Goal: Task Accomplishment & Management: Use online tool/utility

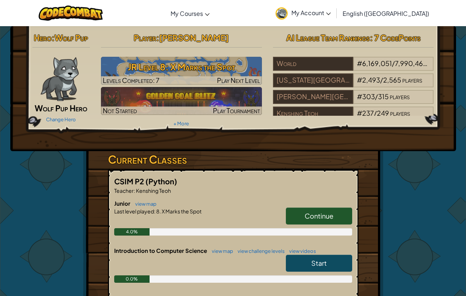
click at [299, 216] on link "Continue" at bounding box center [319, 215] width 66 height 17
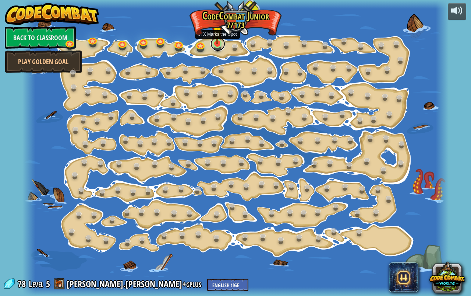
click at [218, 45] on link at bounding box center [218, 43] width 15 height 15
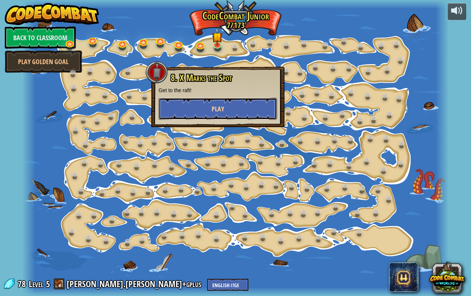
click at [203, 106] on button "Play" at bounding box center [218, 109] width 119 height 22
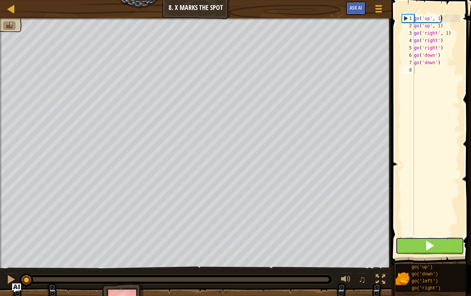
click at [441, 244] on button at bounding box center [430, 245] width 68 height 17
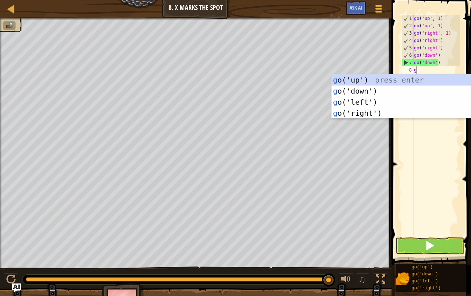
scroll to position [3, 0]
type textarea "go"
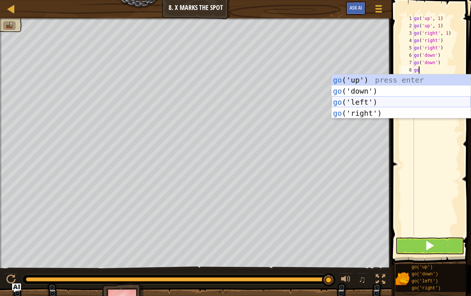
click at [343, 101] on div "go ('up') press enter go ('down') press enter go ('left') press enter go ('righ…" at bounding box center [401, 107] width 139 height 66
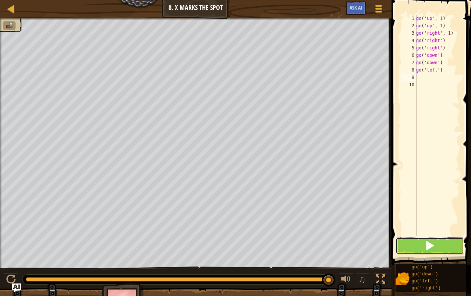
click at [432, 242] on span at bounding box center [430, 245] width 10 height 10
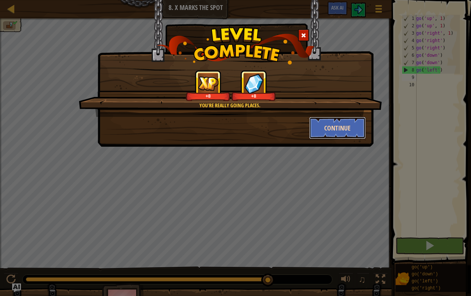
click at [336, 126] on button "Continue" at bounding box center [337, 128] width 57 height 22
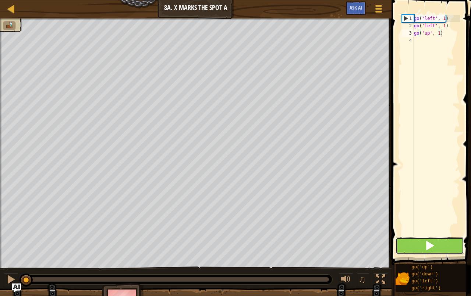
click at [430, 243] on span at bounding box center [430, 245] width 10 height 10
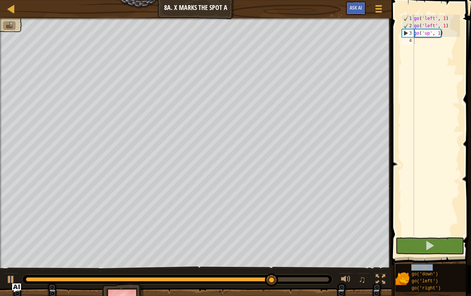
type textarea "go('up')"
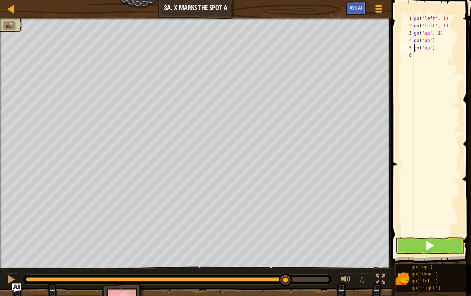
click at [447, 153] on div "go ( 'left' , 1 ) go ( 'left' , 1 ) go ( 'up' , 1 ) go ( 'up' ) go ( 'up' )" at bounding box center [436, 133] width 47 height 236
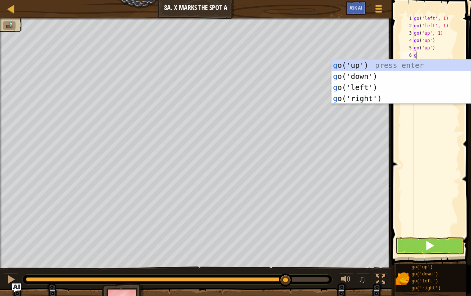
scroll to position [3, 0]
type textarea "go"
click at [373, 93] on div "go ('up') press enter go ('down') press enter go ('left') press enter go ('righ…" at bounding box center [401, 93] width 139 height 66
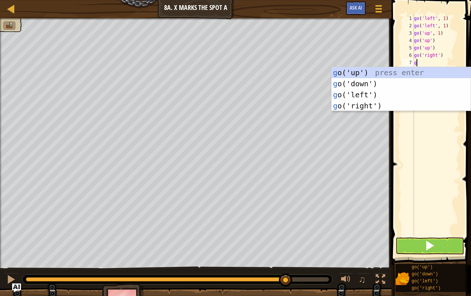
type textarea "go"
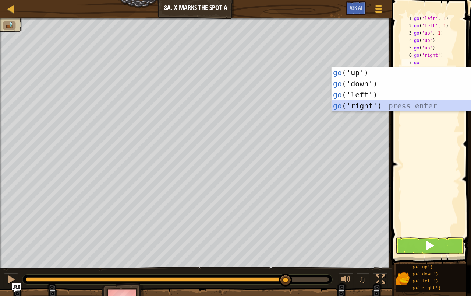
click at [378, 103] on div "go ('up') press enter go ('down') press enter go ('left') press enter go ('righ…" at bounding box center [401, 100] width 139 height 66
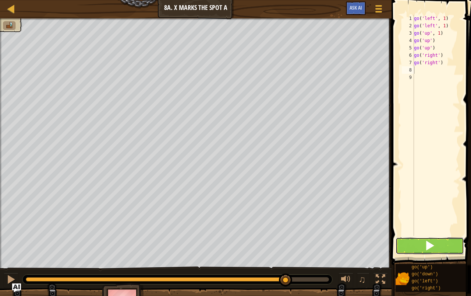
click at [433, 245] on span at bounding box center [430, 245] width 10 height 10
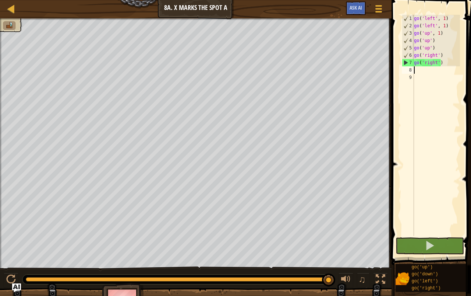
drag, startPoint x: 418, startPoint y: 69, endPoint x: 447, endPoint y: 66, distance: 28.9
click at [453, 67] on div "go ( 'left' , 1 ) go ( 'left' , 1 ) go ( 'up' , 1 ) go ( 'up' ) go ( 'up' ) go …" at bounding box center [436, 133] width 47 height 236
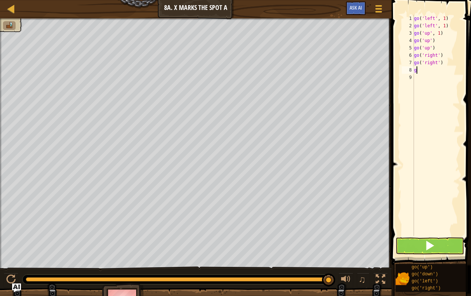
type textarea "go"
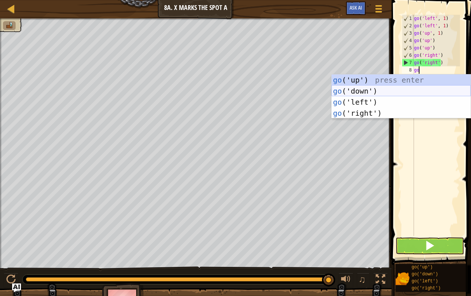
click at [368, 87] on div "go ('up') press enter go ('down') press enter go ('left') press enter go ('righ…" at bounding box center [401, 107] width 139 height 66
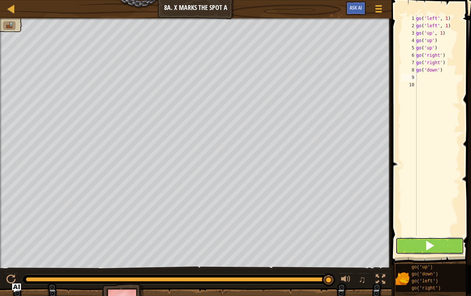
click at [441, 244] on button at bounding box center [430, 245] width 68 height 17
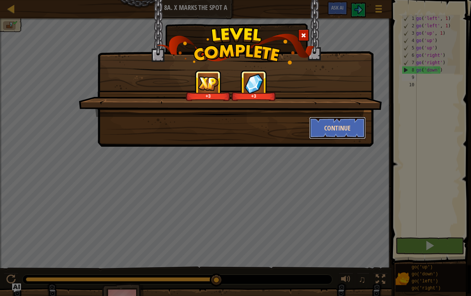
click at [354, 126] on button "Continue" at bounding box center [337, 128] width 57 height 22
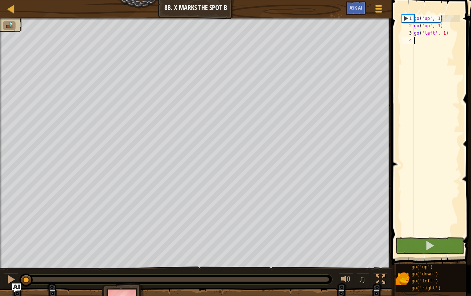
drag, startPoint x: 426, startPoint y: 79, endPoint x: 414, endPoint y: 43, distance: 37.7
click at [426, 73] on div "go ( 'up' , 1 ) go ( 'up' , 1 ) go ( 'left' , 1 )" at bounding box center [436, 133] width 47 height 236
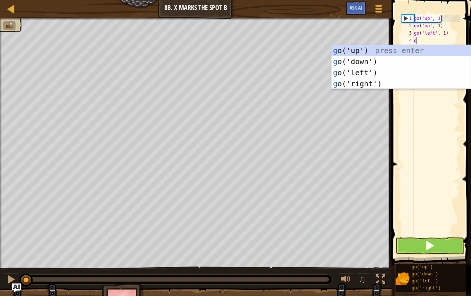
scroll to position [3, 0]
type textarea "go"
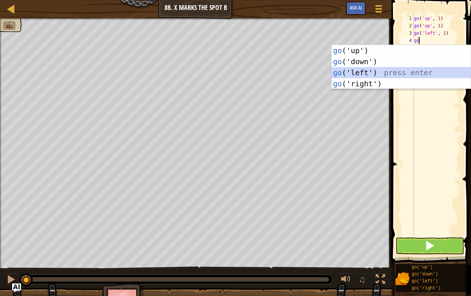
click at [351, 72] on div "go ('up') press enter go ('down') press enter go ('left') press enter go ('righ…" at bounding box center [401, 78] width 139 height 66
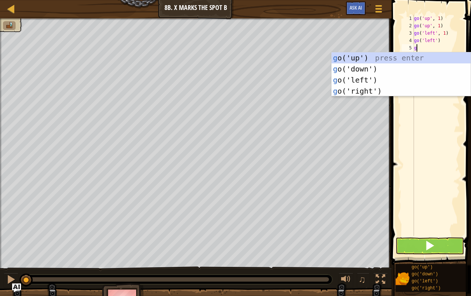
type textarea "go"
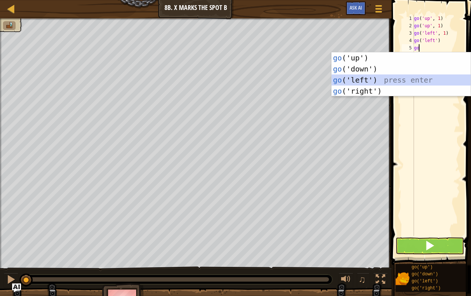
click at [353, 80] on div "go ('up') press enter go ('down') press enter go ('left') press enter go ('righ…" at bounding box center [401, 85] width 139 height 66
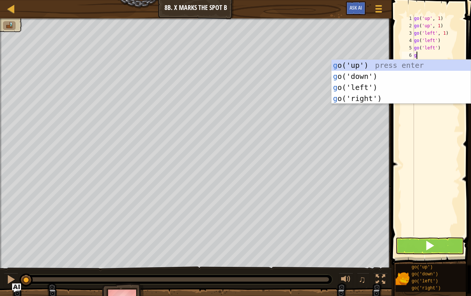
type textarea "go"
click at [371, 73] on div "go ('up') press enter go ('down') press enter go ('left') press enter go ('righ…" at bounding box center [401, 93] width 139 height 66
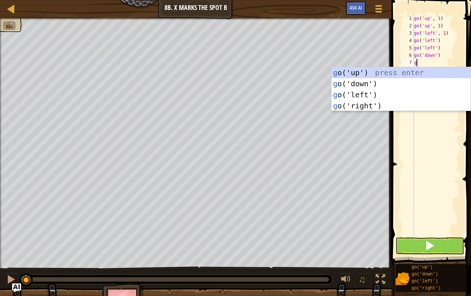
type textarea "go"
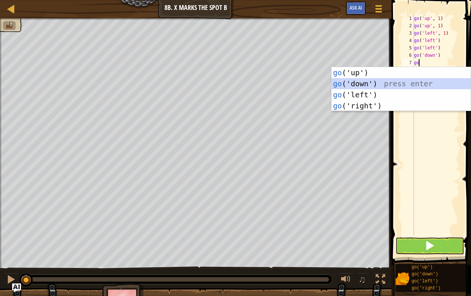
click at [392, 86] on div "go ('up') press enter go ('down') press enter go ('left') press enter go ('righ…" at bounding box center [401, 100] width 139 height 66
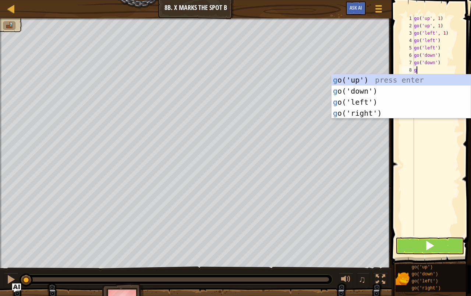
type textarea "go"
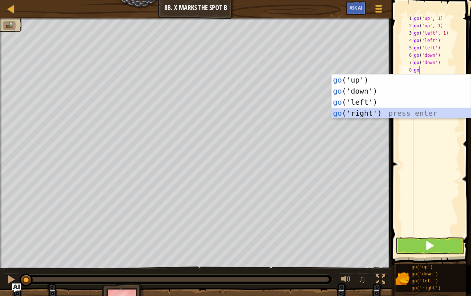
click at [401, 114] on div "go ('up') press enter go ('down') press enter go ('left') press enter go ('righ…" at bounding box center [401, 107] width 139 height 66
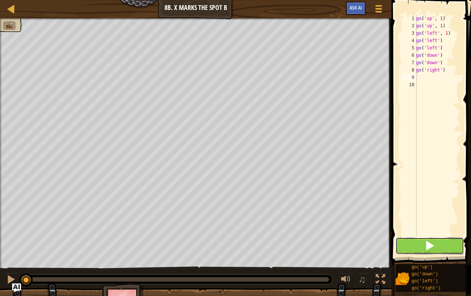
click at [417, 239] on button at bounding box center [430, 245] width 68 height 17
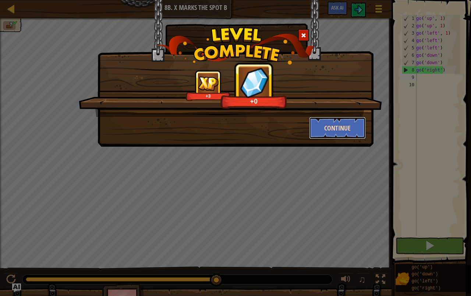
click at [325, 127] on button "Continue" at bounding box center [337, 128] width 57 height 22
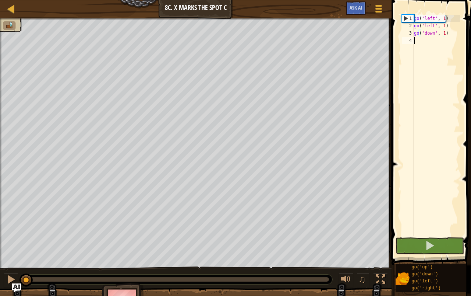
drag, startPoint x: 448, startPoint y: 131, endPoint x: 448, endPoint y: 136, distance: 4.8
click at [448, 136] on div "go ( 'left' , 1 ) go ( 'left' , 1 ) go ( 'down' , 1 )" at bounding box center [436, 133] width 47 height 236
type textarea "g"
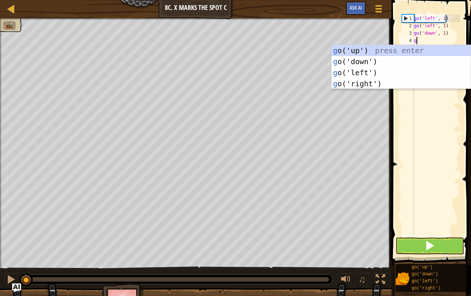
scroll to position [3, 0]
click at [392, 57] on div "g o('up') press enter g o('down') press enter g o('left') press enter g o('righ…" at bounding box center [401, 78] width 139 height 66
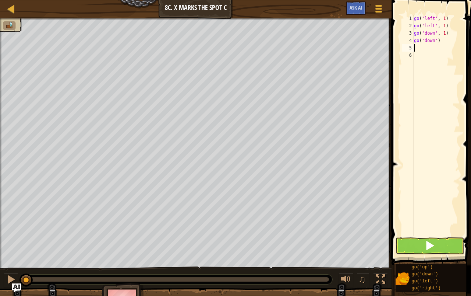
type textarea "g"
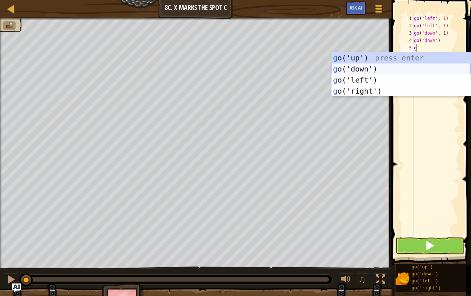
click at [345, 68] on div "g o('up') press enter g o('down') press enter g o('left') press enter g o('righ…" at bounding box center [401, 85] width 139 height 66
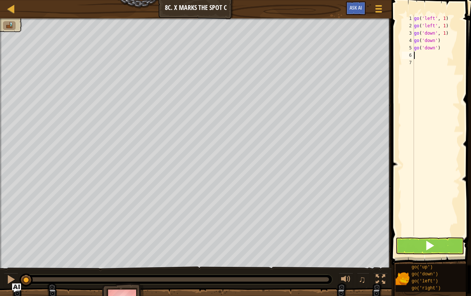
type textarea "g"
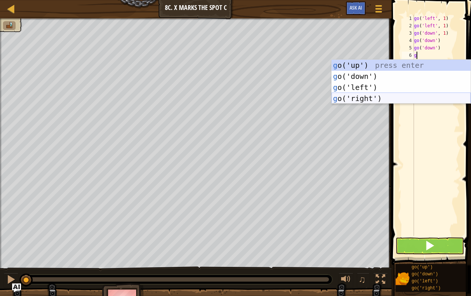
click at [357, 100] on div "g o('up') press enter g o('down') press enter g o('left') press enter g o('righ…" at bounding box center [401, 93] width 139 height 66
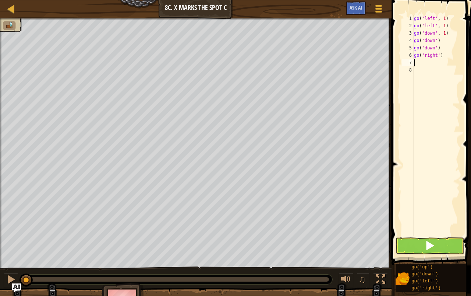
type textarea "g"
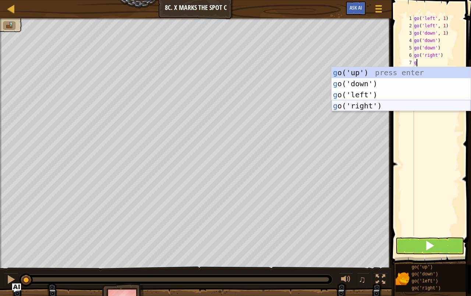
click at [370, 107] on div "g o('up') press enter g o('down') press enter g o('left') press enter g o('righ…" at bounding box center [401, 100] width 139 height 66
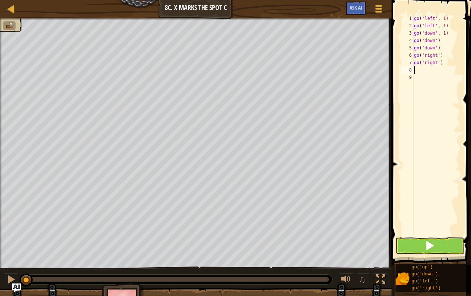
type textarea "g"
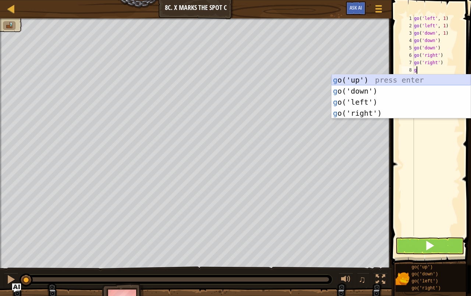
click at [377, 78] on div "g o('up') press enter g o('down') press enter g o('left') press enter g o('righ…" at bounding box center [401, 107] width 139 height 66
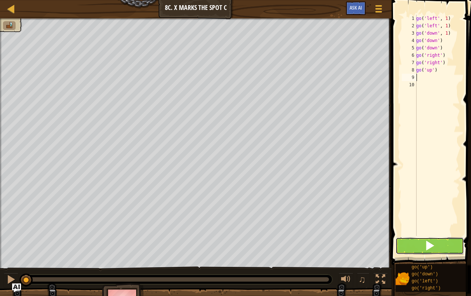
click at [433, 249] on span at bounding box center [430, 245] width 10 height 10
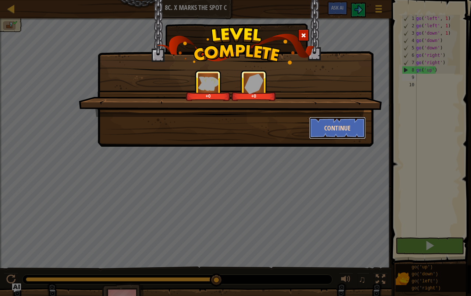
click at [341, 121] on button "Continue" at bounding box center [337, 128] width 57 height 22
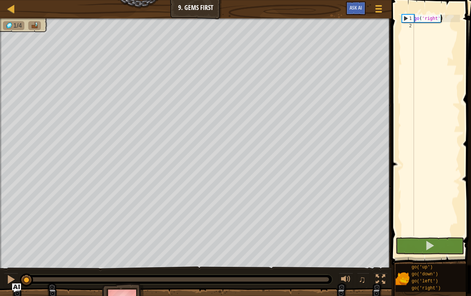
click at [429, 33] on div "go ( 'right' )" at bounding box center [436, 133] width 47 height 236
drag, startPoint x: 414, startPoint y: 18, endPoint x: 440, endPoint y: 21, distance: 25.5
click at [440, 21] on div "go ( 'right' )" at bounding box center [436, 133] width 47 height 236
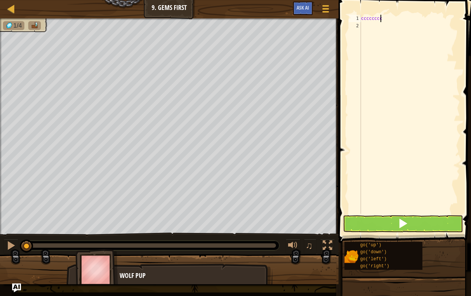
scroll to position [3, 1]
type textarea "c"
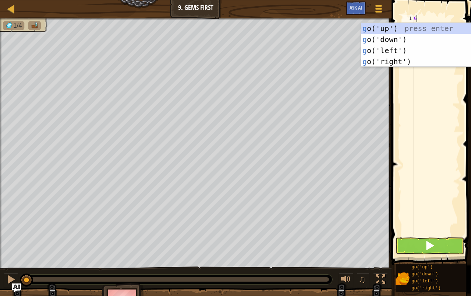
type textarea "GO"
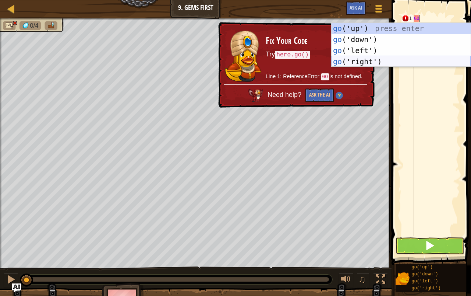
click at [426, 59] on div "go ('up') press enter go ('down') press enter go ('left') press enter go ('righ…" at bounding box center [401, 56] width 139 height 66
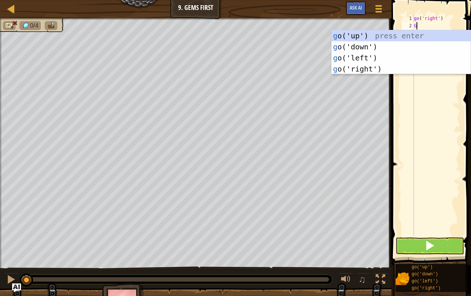
type textarea "GO"
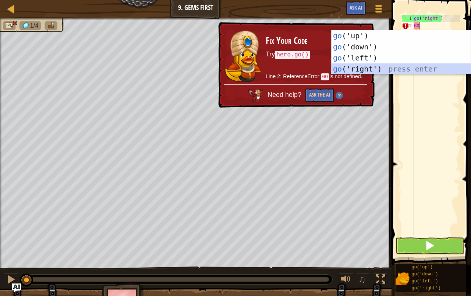
click at [414, 67] on div "go ('up') press enter go ('down') press enter go ('left') press enter go ('righ…" at bounding box center [401, 63] width 139 height 66
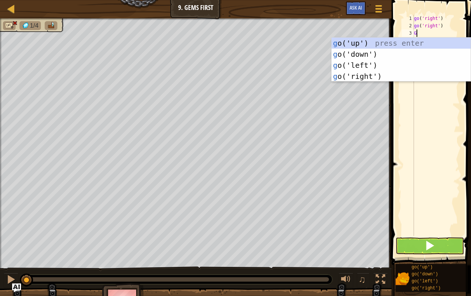
type textarea "GO"
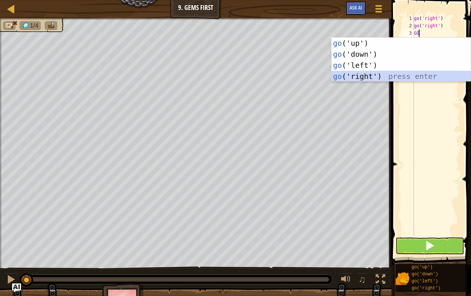
click at [357, 73] on div "go ('up') press enter go ('down') press enter go ('left') press enter go ('righ…" at bounding box center [401, 71] width 139 height 66
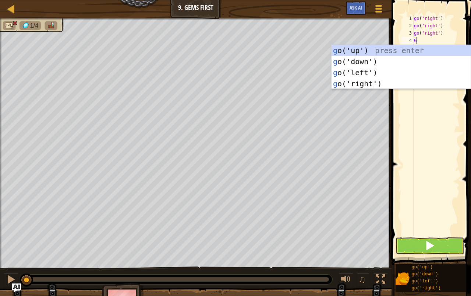
type textarea "GO"
click at [398, 55] on div "go ('up') press enter go ('down') press enter go ('left') press enter go ('righ…" at bounding box center [401, 78] width 139 height 66
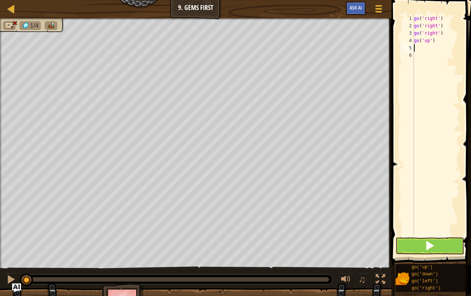
click at [419, 46] on div "go ( 'right' ) go ( 'right' ) go ( 'right' ) go ( 'up' )" at bounding box center [436, 133] width 47 height 236
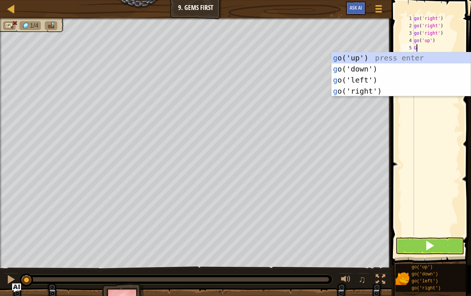
type textarea "GO"
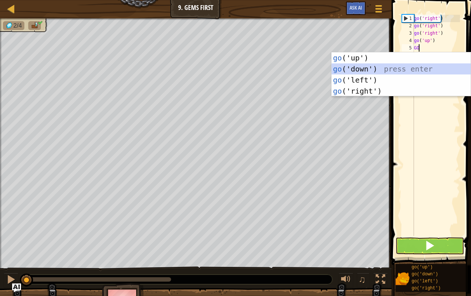
click at [405, 64] on div "go ('up') press enter go ('down') press enter go ('left') press enter go ('righ…" at bounding box center [401, 85] width 139 height 66
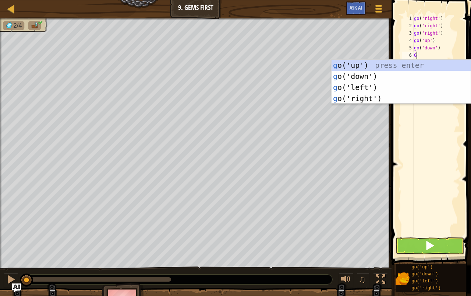
type textarea "GO"
click at [361, 77] on div "go ('up') press enter go ('down') press enter go ('left') press enter go ('righ…" at bounding box center [401, 93] width 139 height 66
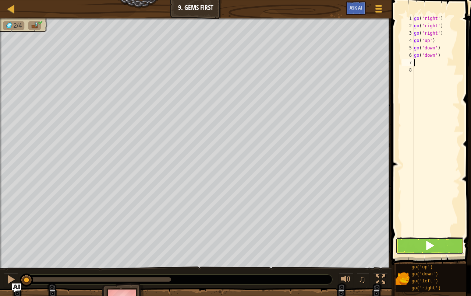
click at [445, 251] on button at bounding box center [430, 245] width 68 height 17
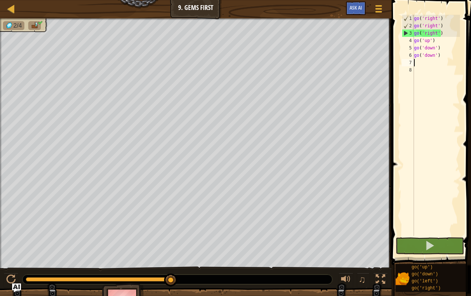
click at [439, 32] on div "go ( 'right' ) go ( 'right' ) go ( 'right' ) go ( 'up' ) go ( 'down' ) go ( 'do…" at bounding box center [436, 133] width 47 height 236
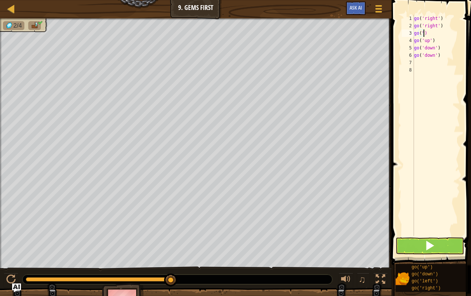
scroll to position [3, 0]
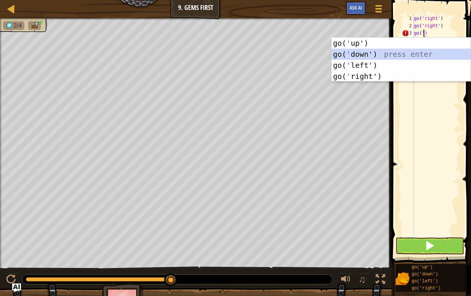
click at [384, 52] on div "go( ' up') press enter go( ' down') press enter go( ' left') press enter go( ' …" at bounding box center [401, 71] width 139 height 66
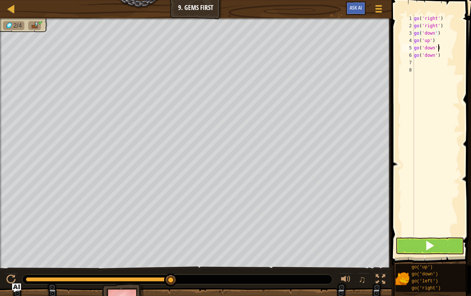
click at [443, 47] on div "go ( 'right' ) go ( 'right' ) go ( 'down' ) go ( 'up' ) go ( 'down' ) go ( 'dow…" at bounding box center [436, 133] width 47 height 236
type textarea "g"
click at [445, 244] on button at bounding box center [430, 245] width 68 height 17
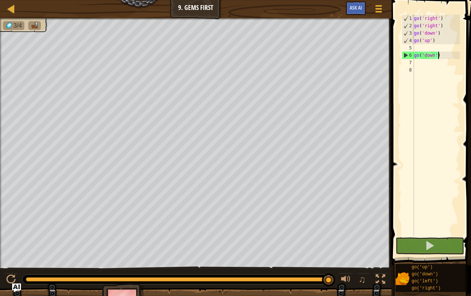
click at [444, 57] on div "go ( 'right' ) go ( 'right' ) go ( 'down' ) go ( 'up' ) go ( 'down' )" at bounding box center [436, 133] width 47 height 236
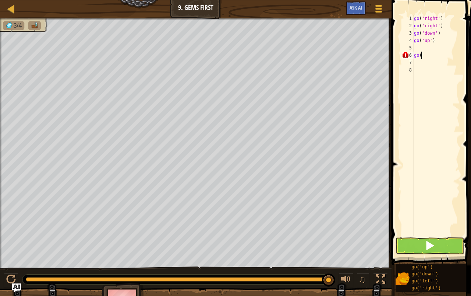
type textarea "g"
click at [426, 45] on div "go ( 'right' ) go ( 'right' ) go ( 'down' ) go ( 'up' )" at bounding box center [436, 133] width 47 height 236
click at [431, 46] on div "go ( 'right' ) go ( 'right' ) go ( 'down' ) go ( 'up' )" at bounding box center [436, 133] width 47 height 236
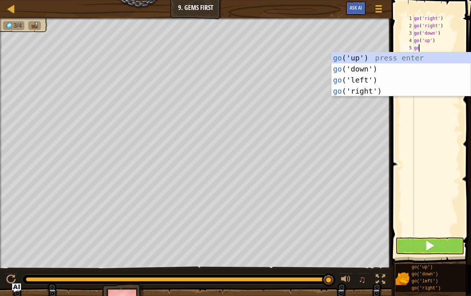
type textarea "go"
drag, startPoint x: 370, startPoint y: 61, endPoint x: 370, endPoint y: 56, distance: 5.2
click at [370, 56] on div "go ('up') press enter go ('down') press enter go ('left') press enter go ('righ…" at bounding box center [401, 85] width 139 height 66
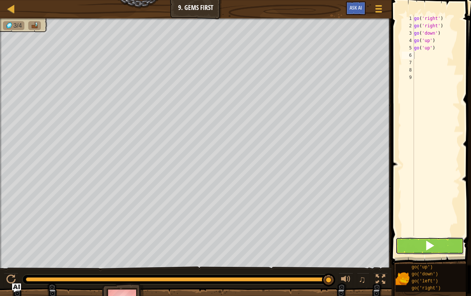
click at [417, 251] on button at bounding box center [430, 245] width 68 height 17
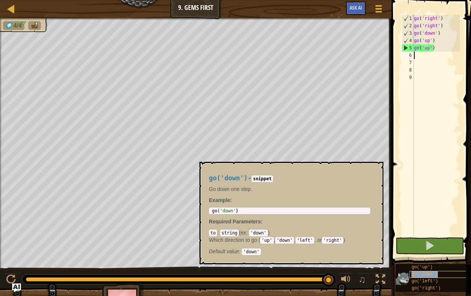
click at [433, 273] on span "go('down')" at bounding box center [425, 273] width 27 height 5
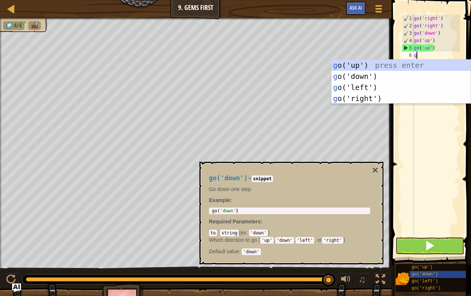
type textarea "go"
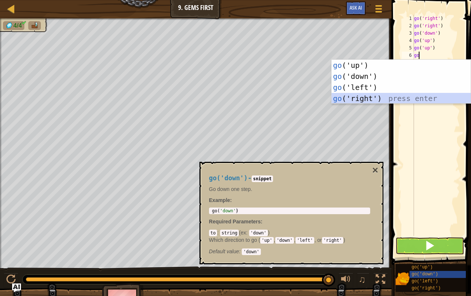
click at [349, 100] on div "go ('up') press enter go ('down') press enter go ('left') press enter go ('righ…" at bounding box center [401, 93] width 139 height 66
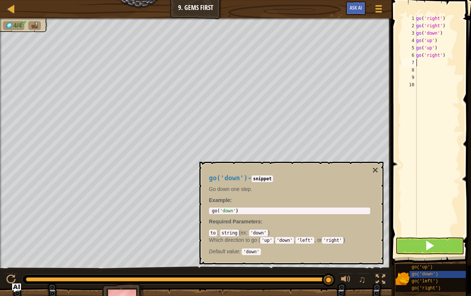
click at [431, 46] on div "go ( 'right' ) go ( 'right' ) go ( 'down' ) go ( 'up' ) go ( 'up' ) go ( 'right…" at bounding box center [437, 133] width 45 height 236
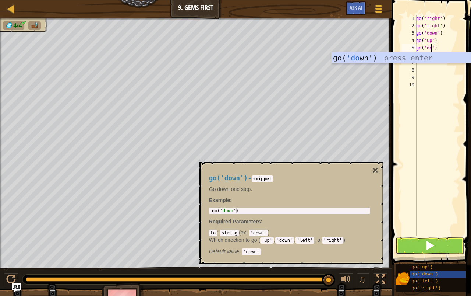
scroll to position [3, 1]
click at [420, 60] on div "go( 'do wn') press enter" at bounding box center [401, 68] width 139 height 33
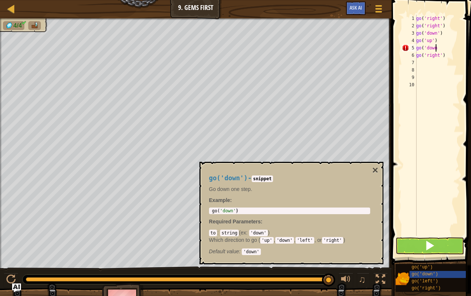
type textarea "go('down)"
click at [417, 239] on button at bounding box center [430, 245] width 68 height 17
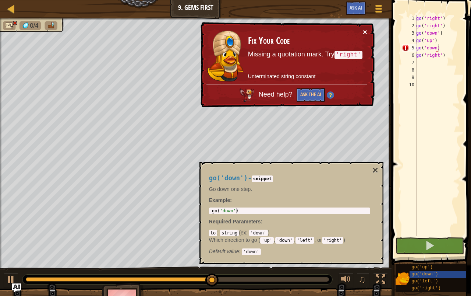
click at [363, 31] on button "×" at bounding box center [365, 32] width 4 height 8
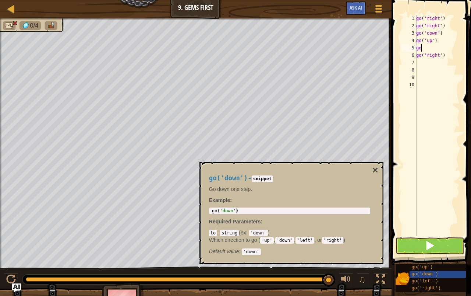
type textarea "g"
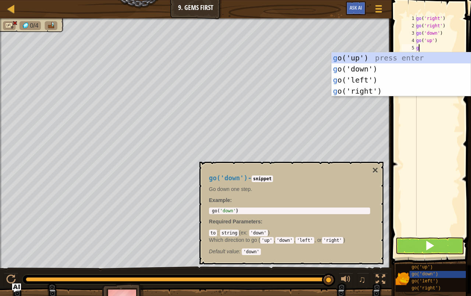
type textarea "go"
click at [411, 53] on div "go ('up') press enter go ('down') press enter go ('left') press enter go ('righ…" at bounding box center [401, 85] width 139 height 66
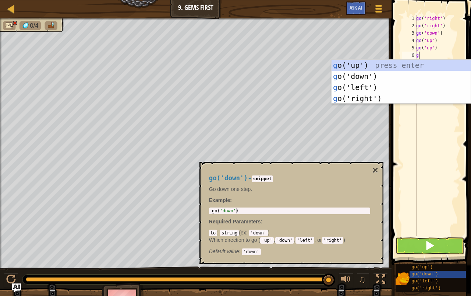
type textarea "go"
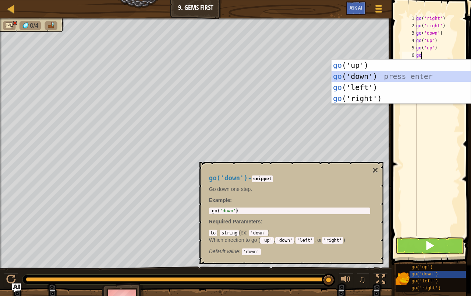
click at [402, 73] on div "go ('up') press enter go ('down') press enter go ('left') press enter go ('righ…" at bounding box center [401, 93] width 139 height 66
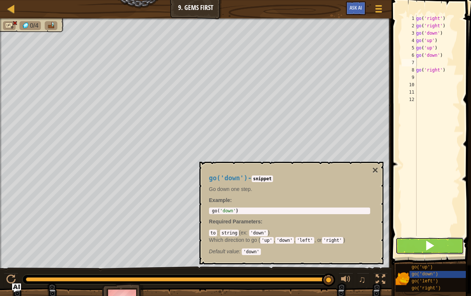
click at [425, 246] on button at bounding box center [430, 245] width 68 height 17
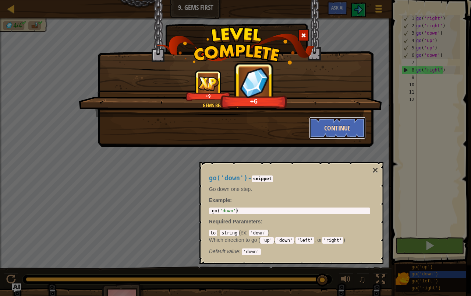
click at [324, 125] on button "Continue" at bounding box center [337, 128] width 57 height 22
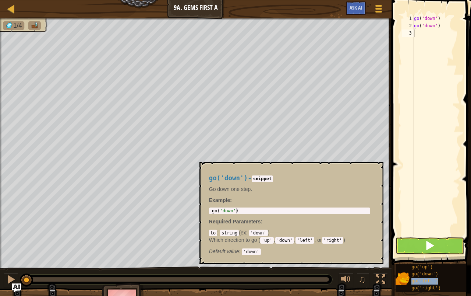
type textarea "go('left')"
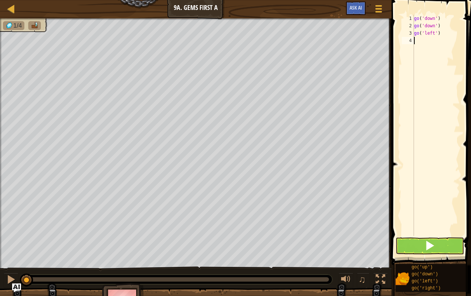
click at [416, 46] on div "go ( 'down' ) go ( 'down' ) go ( 'left' )" at bounding box center [436, 133] width 47 height 236
type textarea "g"
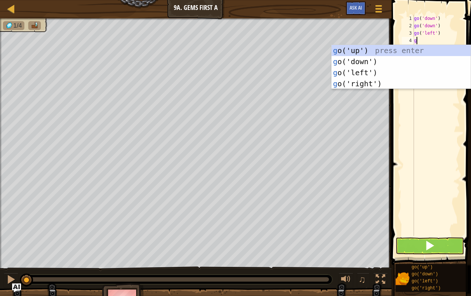
scroll to position [3, 0]
click at [382, 82] on div "g o('up') press enter g o('down') press enter g o('left') press enter g o('righ…" at bounding box center [401, 78] width 139 height 66
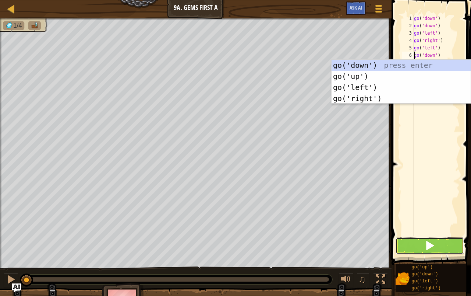
click at [444, 250] on button at bounding box center [430, 245] width 68 height 17
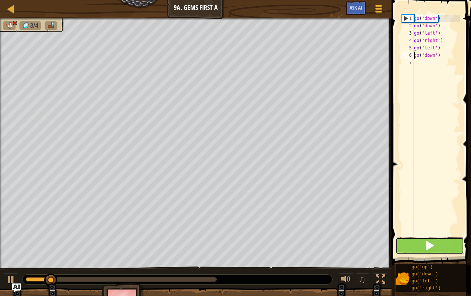
click at [444, 246] on button at bounding box center [430, 245] width 68 height 17
click at [399, 181] on span at bounding box center [431, 122] width 85 height 286
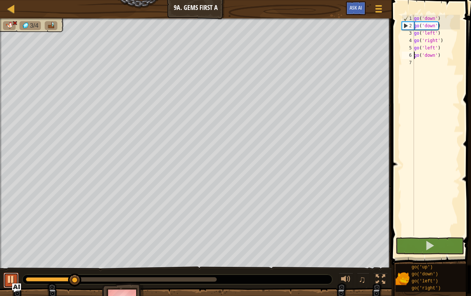
click at [9, 280] on div at bounding box center [11, 279] width 10 height 10
click at [446, 57] on div "go ( 'down' ) go ( 'down' ) go ( 'left' ) go ( 'right' ) go ( 'left' ) go ( 'do…" at bounding box center [436, 133] width 47 height 236
click at [439, 48] on div "go ( 'down' ) go ( 'down' ) go ( 'left' ) go ( 'right' ) go ( 'left' ) go ( 'do…" at bounding box center [436, 133] width 47 height 236
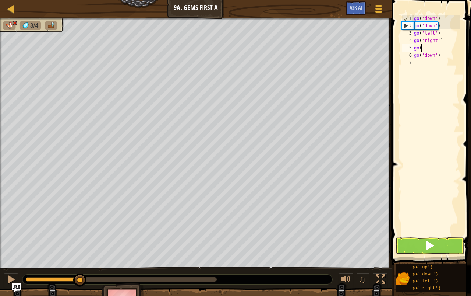
type textarea "g"
click at [438, 53] on div "go ( 'down' ) go ( 'down' ) go ( 'left' ) go ( 'right' ) go ( 'down' )" at bounding box center [436, 133] width 47 height 236
type textarea "g"
click at [417, 47] on div "go ( 'down' ) go ( 'down' ) go ( 'left' ) go ( 'right' )" at bounding box center [436, 133] width 47 height 236
type textarea "g"
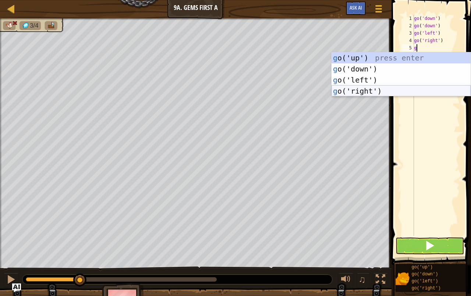
click at [409, 91] on div "g o('up') press enter g o('down') press enter g o('left') press enter g o('righ…" at bounding box center [401, 85] width 139 height 66
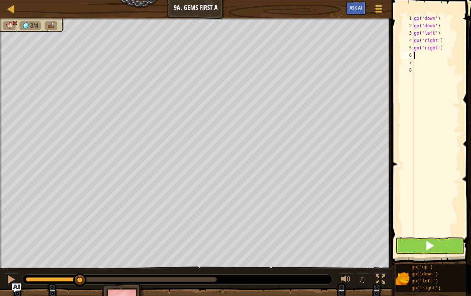
type textarea "g"
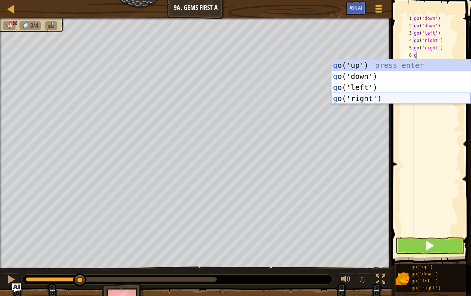
click at [419, 100] on div "g o('up') press enter g o('down') press enter g o('left') press enter g o('righ…" at bounding box center [401, 93] width 139 height 66
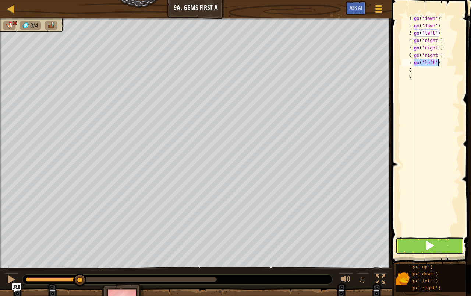
click at [427, 244] on span at bounding box center [430, 245] width 10 height 10
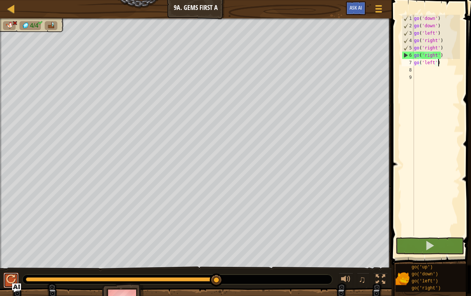
click at [16, 280] on button at bounding box center [11, 279] width 15 height 15
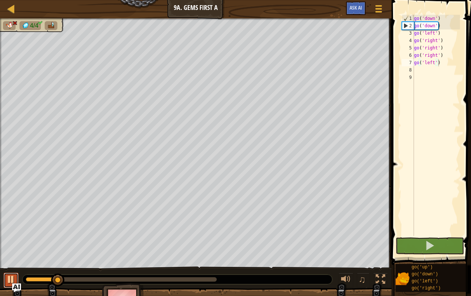
click at [15, 278] on div at bounding box center [11, 279] width 10 height 10
type textarea "g"
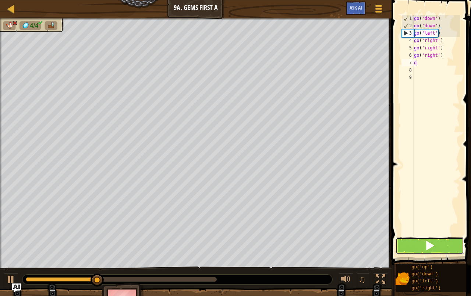
click at [424, 251] on button at bounding box center [430, 245] width 68 height 17
click at [422, 247] on button at bounding box center [430, 245] width 68 height 17
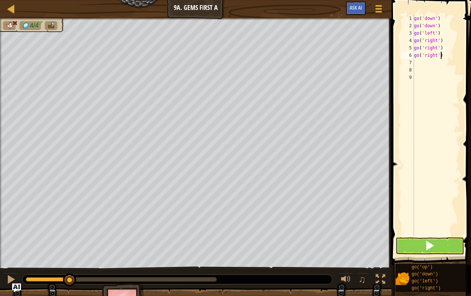
click at [445, 56] on div "go ( 'down' ) go ( 'down' ) go ( 'left' ) go ( 'right' ) go ( 'right' ) go ( 'r…" at bounding box center [436, 133] width 47 height 236
type textarea "g"
click at [447, 252] on button at bounding box center [430, 245] width 68 height 17
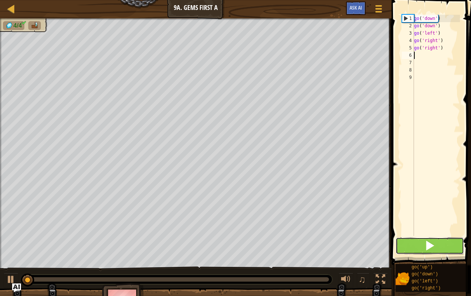
click at [442, 242] on button at bounding box center [430, 245] width 68 height 17
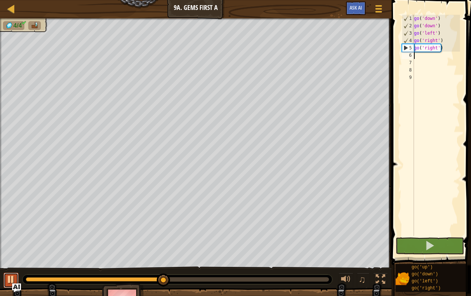
click at [15, 280] on div at bounding box center [11, 279] width 10 height 10
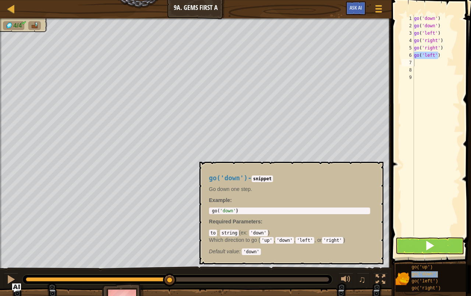
type textarea "go('down')"
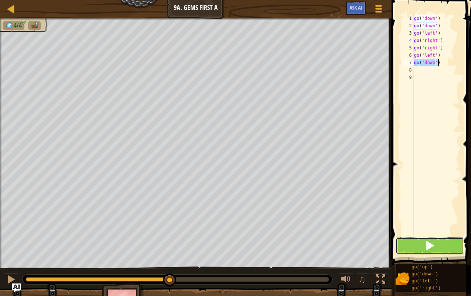
click at [435, 246] on button at bounding box center [430, 245] width 68 height 17
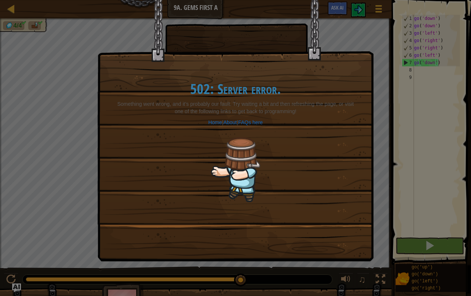
click at [380, 208] on div "502: Server error. Something went wrong, and it’s probably our fault. Try waiti…" at bounding box center [235, 148] width 471 height 296
